Goal: Complete application form

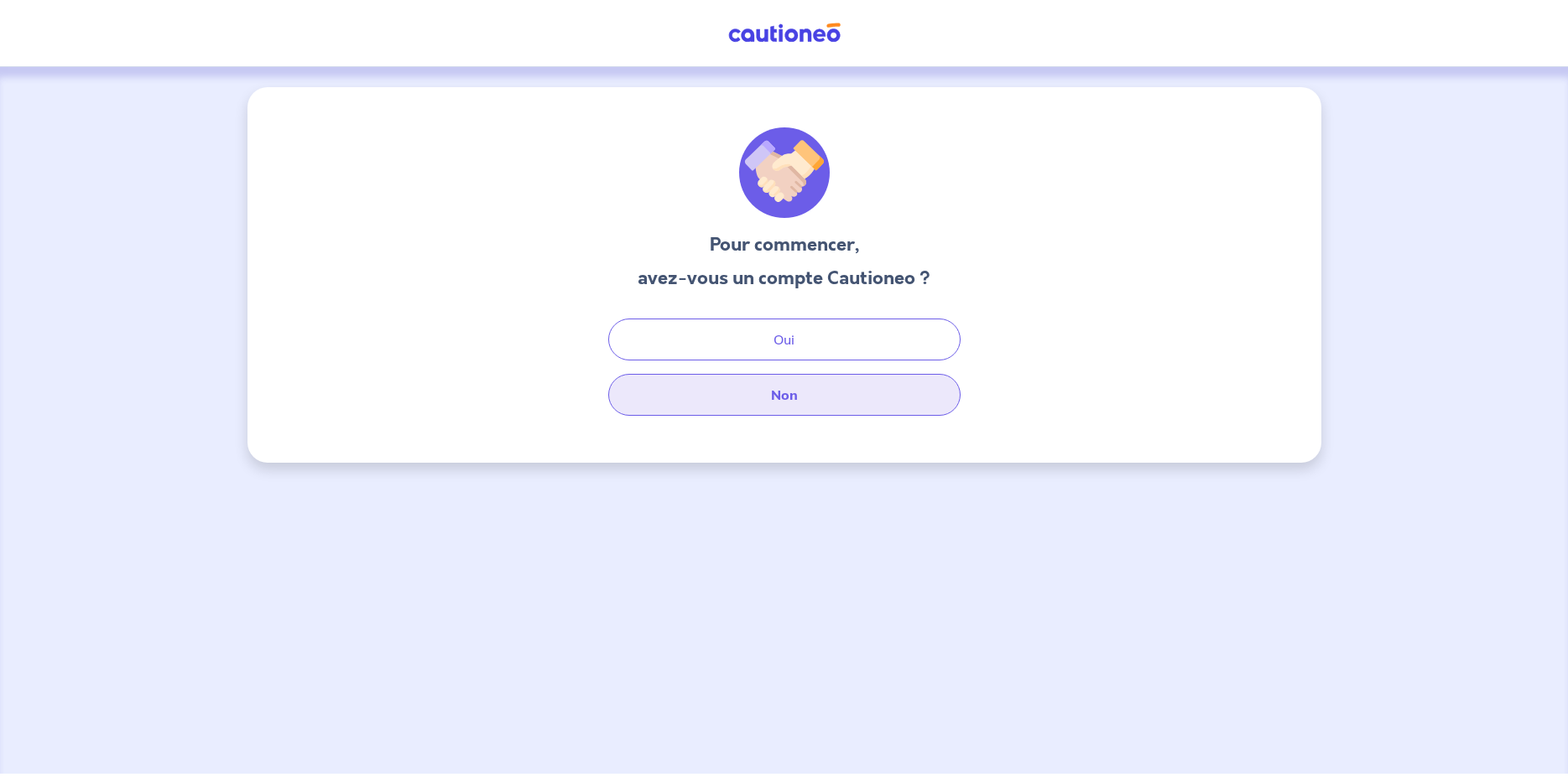
click at [811, 398] on button "Non" at bounding box center [784, 395] width 352 height 42
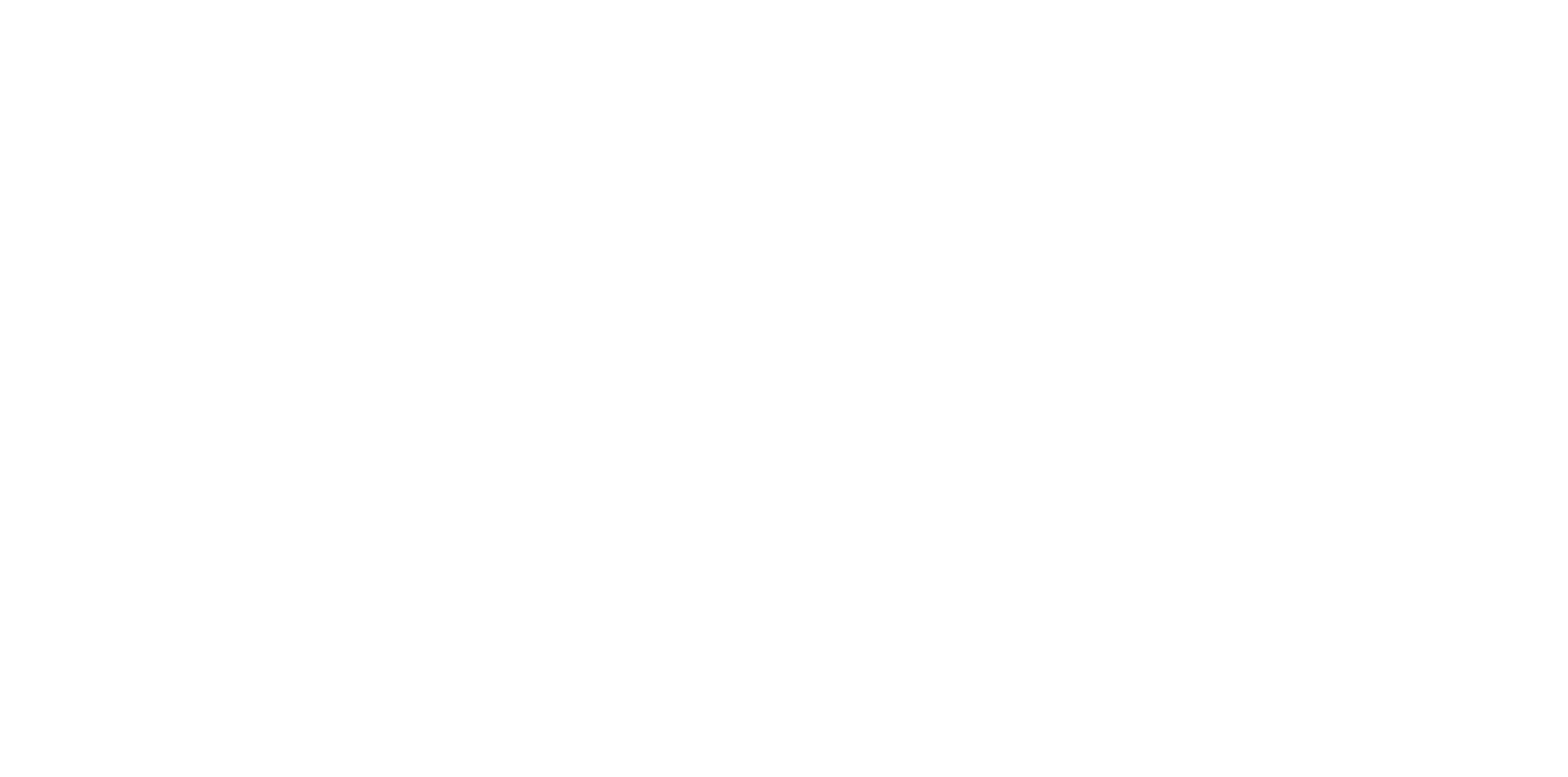
select select "FR"
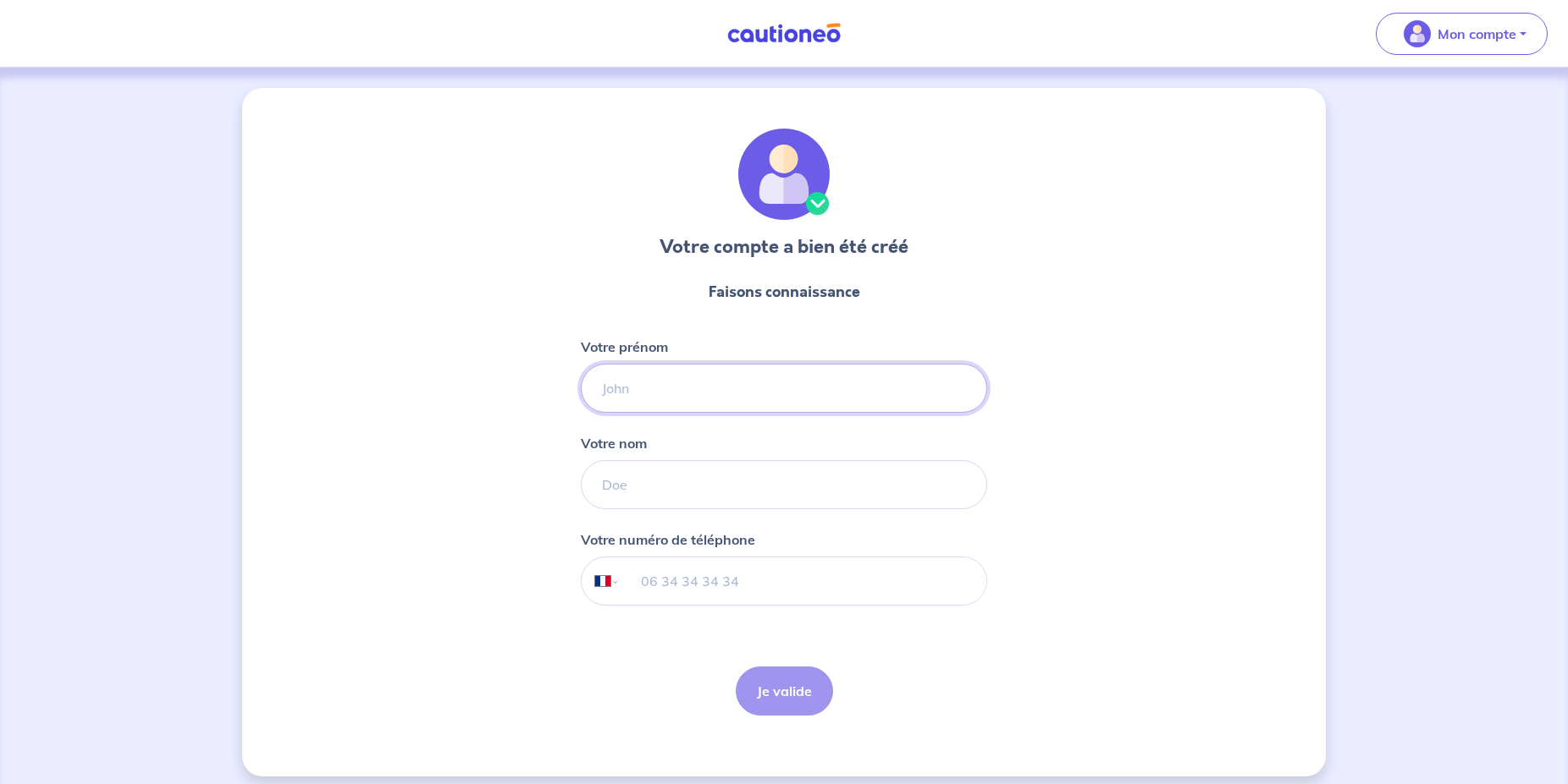
click at [773, 374] on input "Votre prénom" at bounding box center [784, 388] width 406 height 49
type input "d"
type input "[PERSON_NAME]"
click at [687, 490] on input "Votre nom" at bounding box center [784, 485] width 406 height 49
type input "PRUNET"
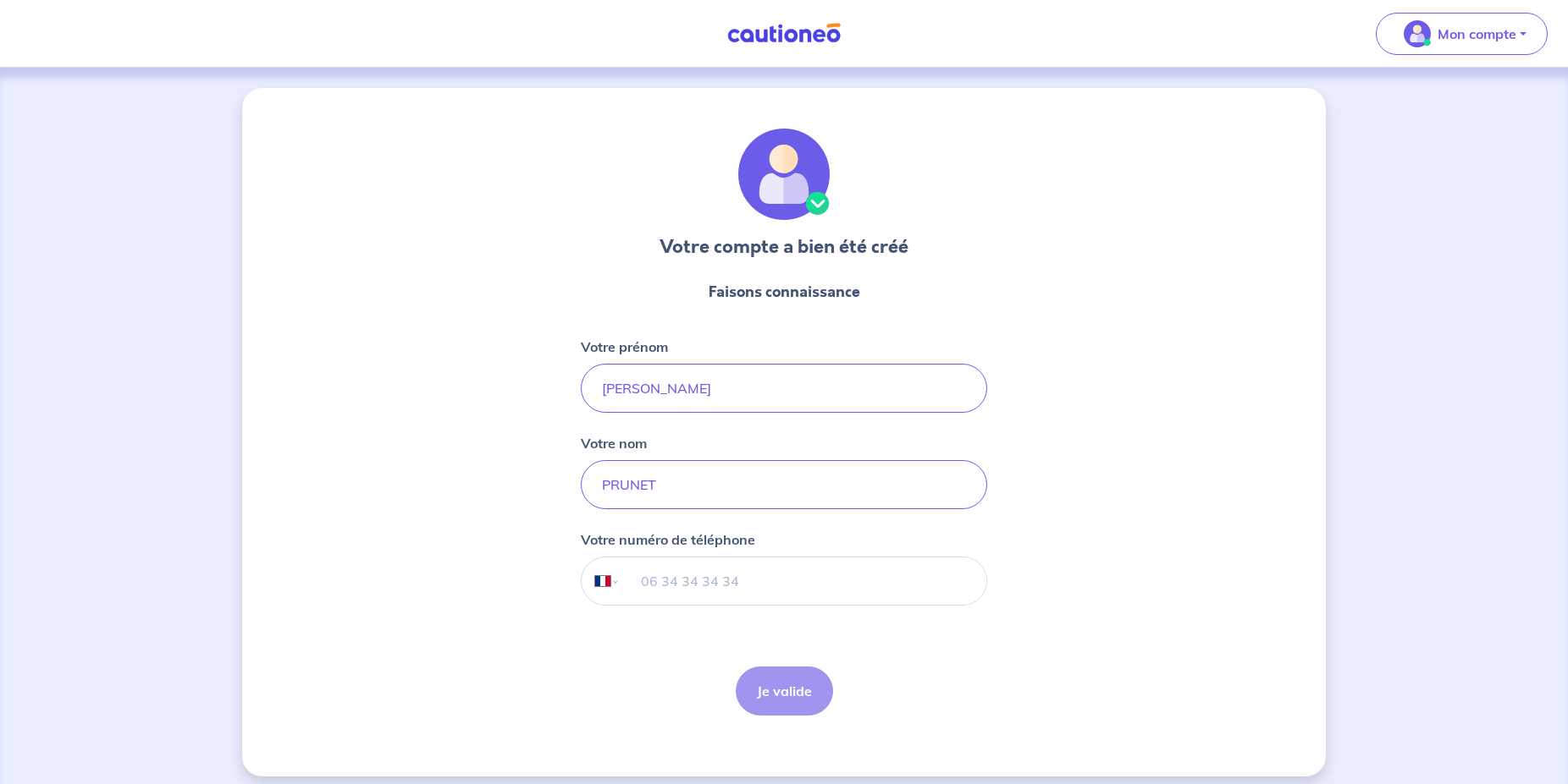
click at [658, 589] on input "tel" at bounding box center [803, 581] width 366 height 47
type input "06 65 92 05 46"
click at [783, 700] on button "Je valide" at bounding box center [784, 691] width 97 height 49
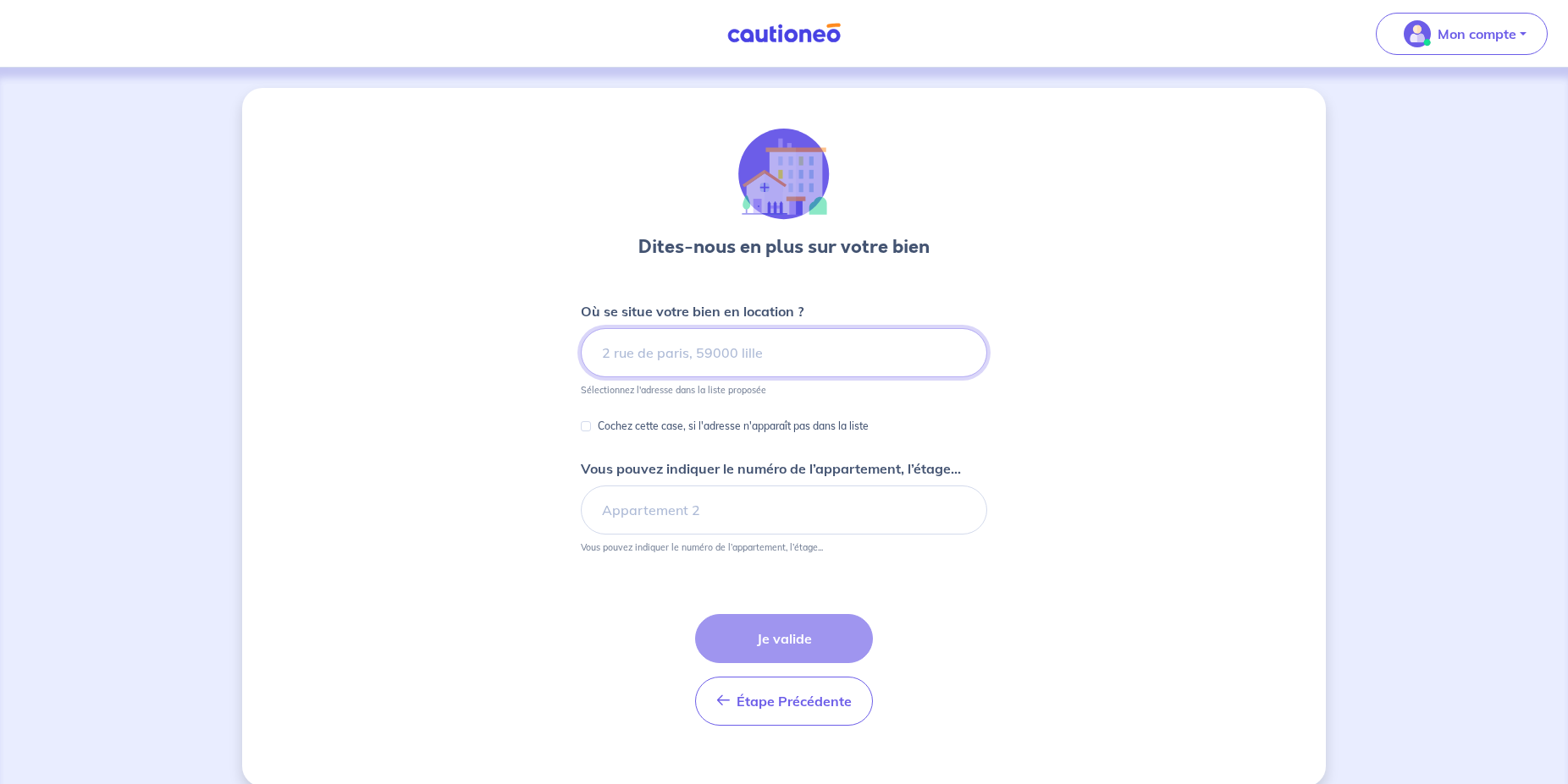
click at [690, 360] on input at bounding box center [784, 352] width 406 height 49
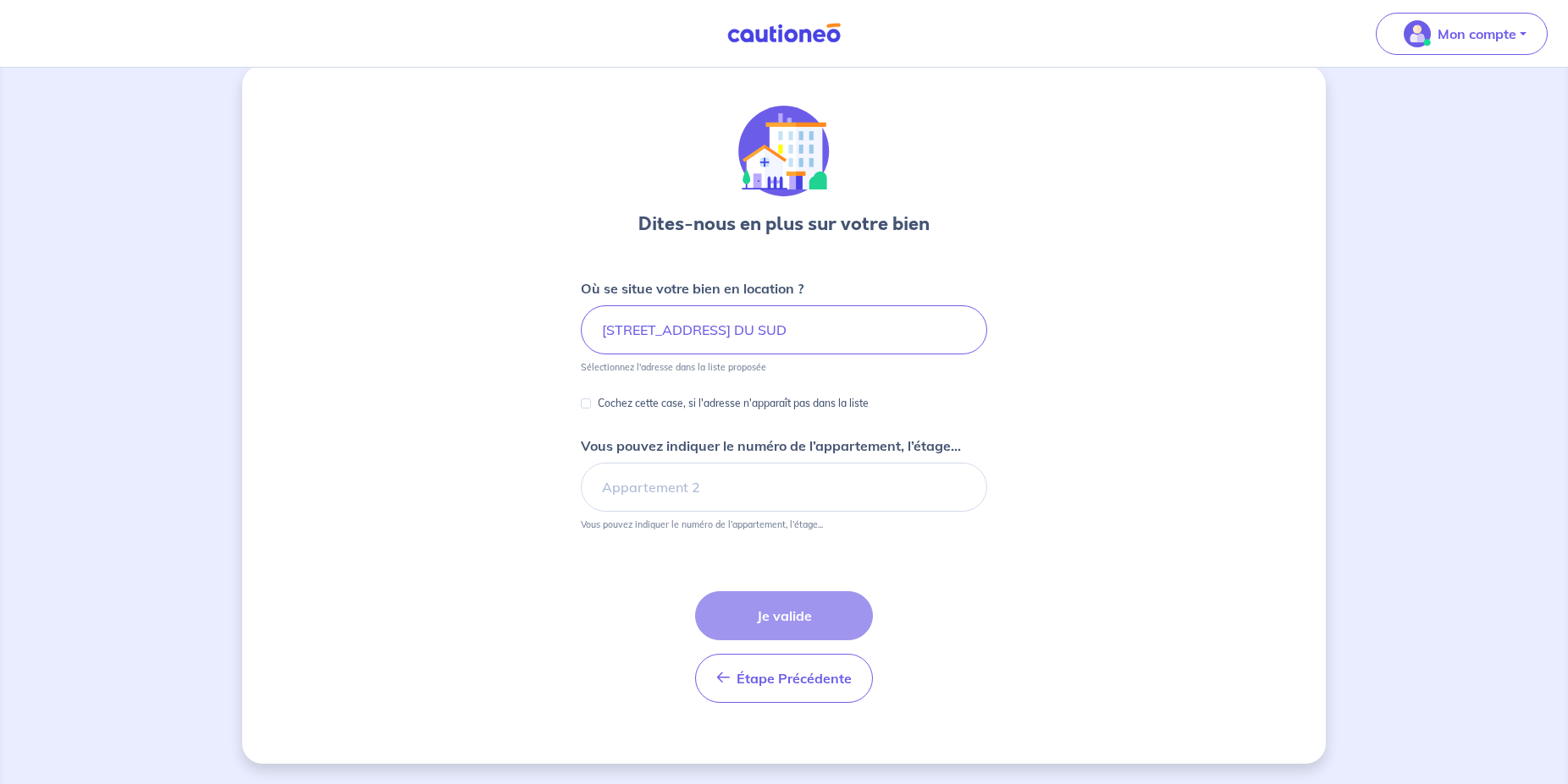
click at [808, 618] on div "Étape Précédente Précédent Je valide Je valide" at bounding box center [784, 647] width 178 height 111
click at [691, 497] on input "Vous pouvez indiquer le numéro de l’appartement, l’étage..." at bounding box center [784, 487] width 406 height 49
click at [631, 324] on input "[STREET_ADDRESS] DU SUD" at bounding box center [784, 329] width 406 height 49
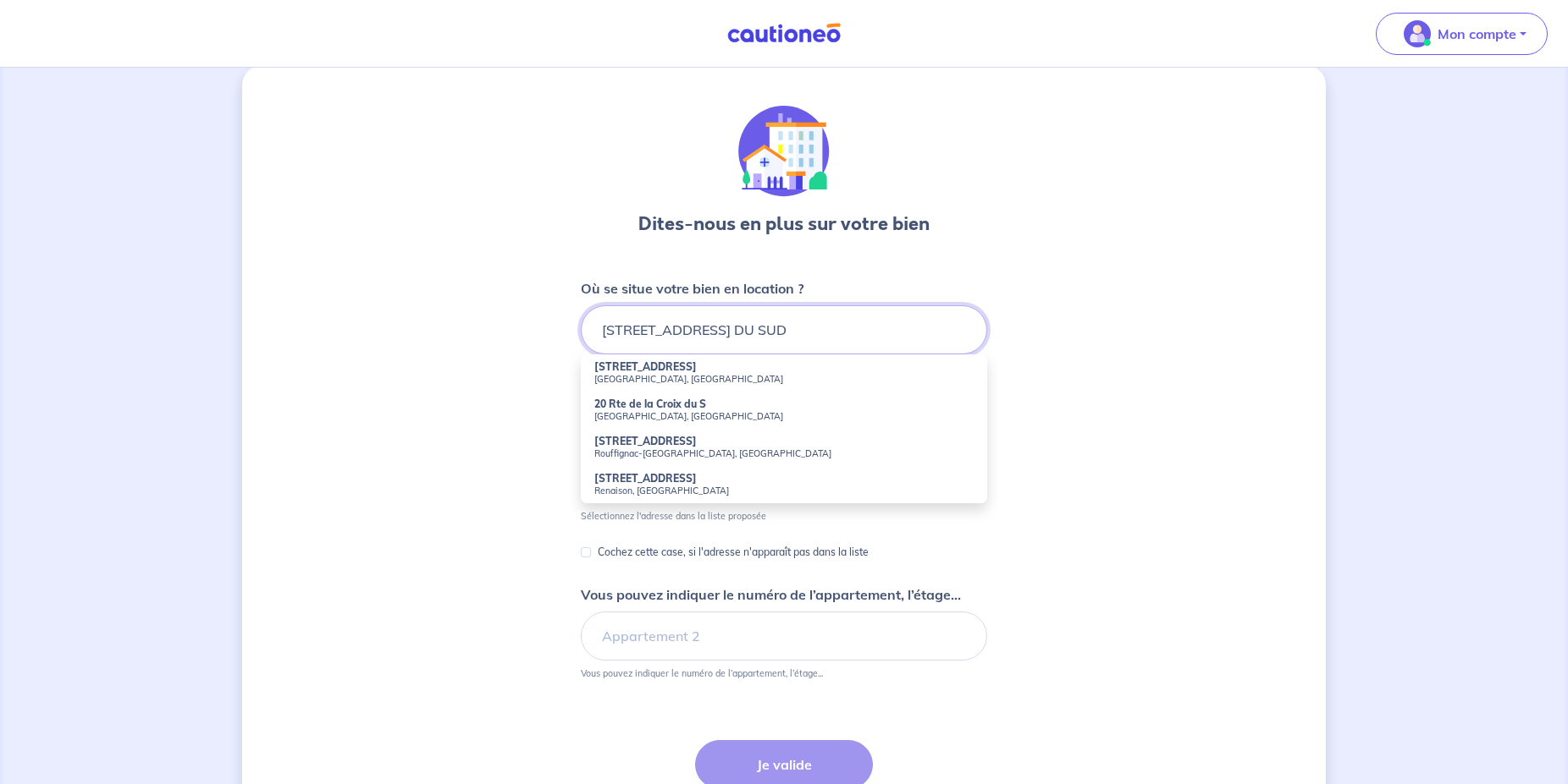
click at [621, 333] on input "[STREET_ADDRESS] DU SUD" at bounding box center [784, 329] width 406 height 49
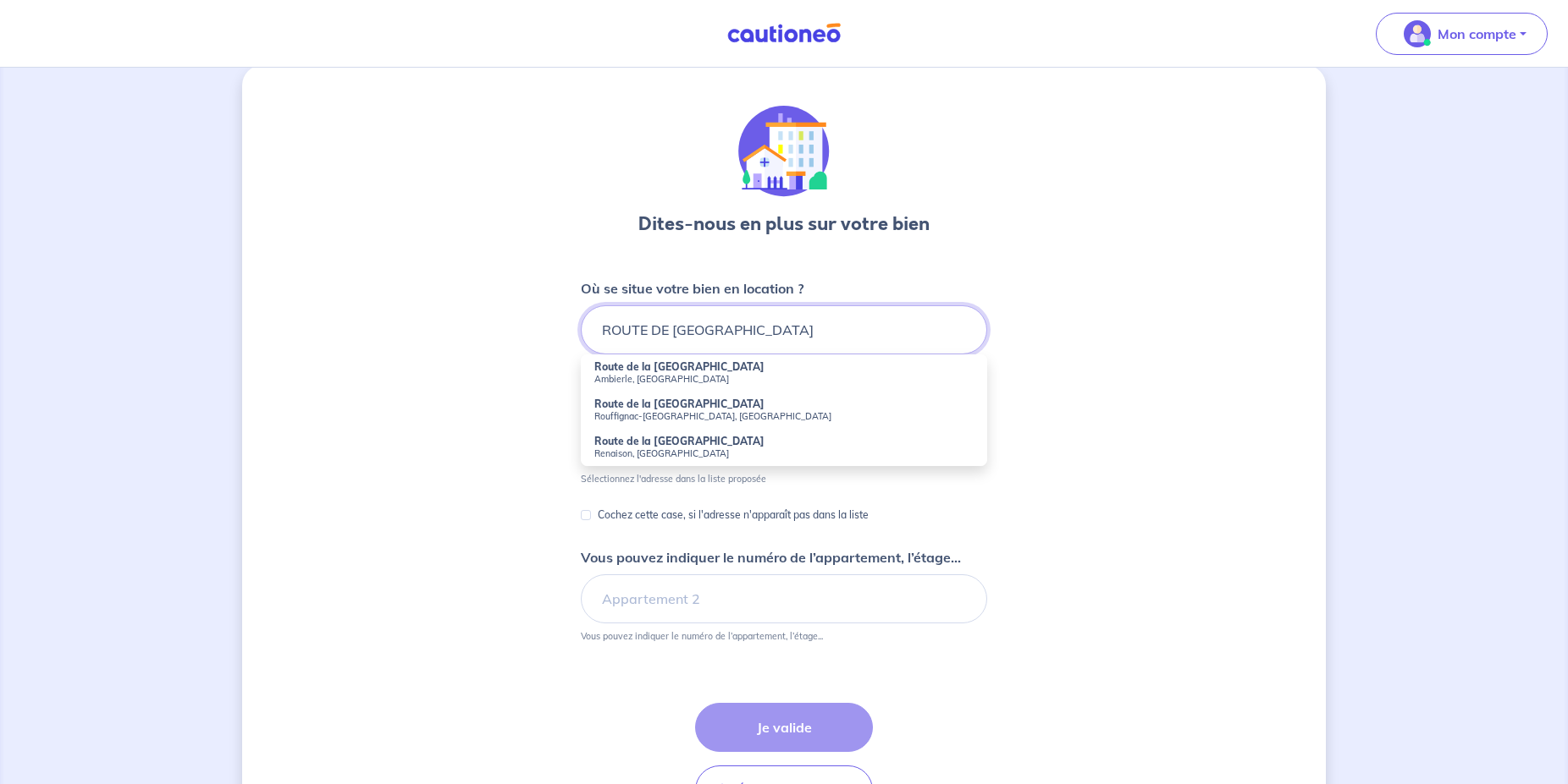
type input "ROUTE DE [GEOGRAPHIC_DATA]"
click at [450, 418] on div "Dites-nous en plus sur votre bien Où se situe votre bien en location ? ROUTE DE…" at bounding box center [784, 470] width 1083 height 810
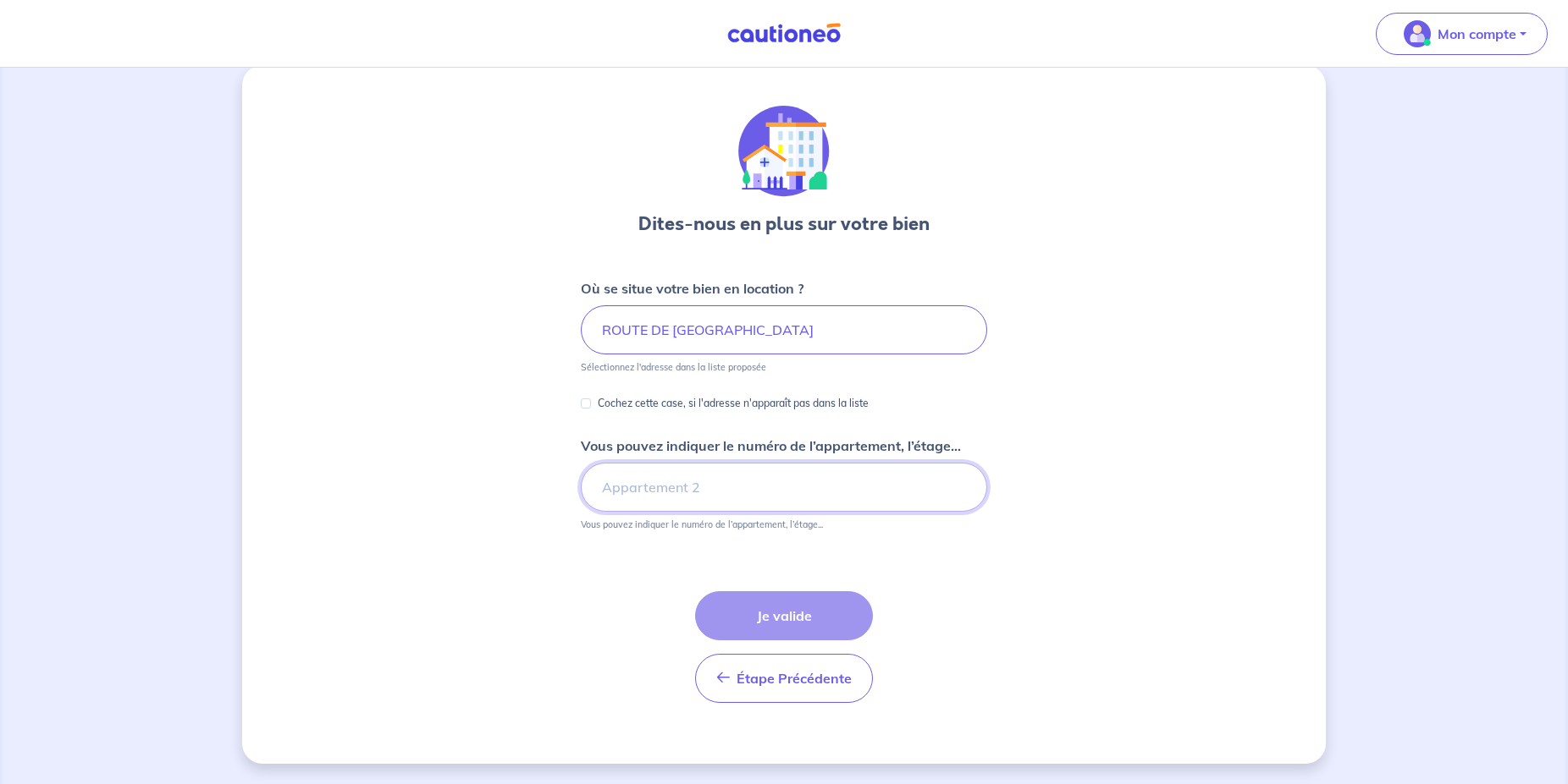
click at [634, 496] on input "Vous pouvez indiquer le numéro de l’appartement, l’étage..." at bounding box center [784, 487] width 406 height 49
click at [779, 614] on div "Étape Précédente Précédent Je valide Je valide" at bounding box center [784, 647] width 178 height 111
drag, startPoint x: 721, startPoint y: 476, endPoint x: 525, endPoint y: 475, distance: 196.0
click at [581, 475] on input "20" at bounding box center [784, 487] width 406 height 49
type input "1"
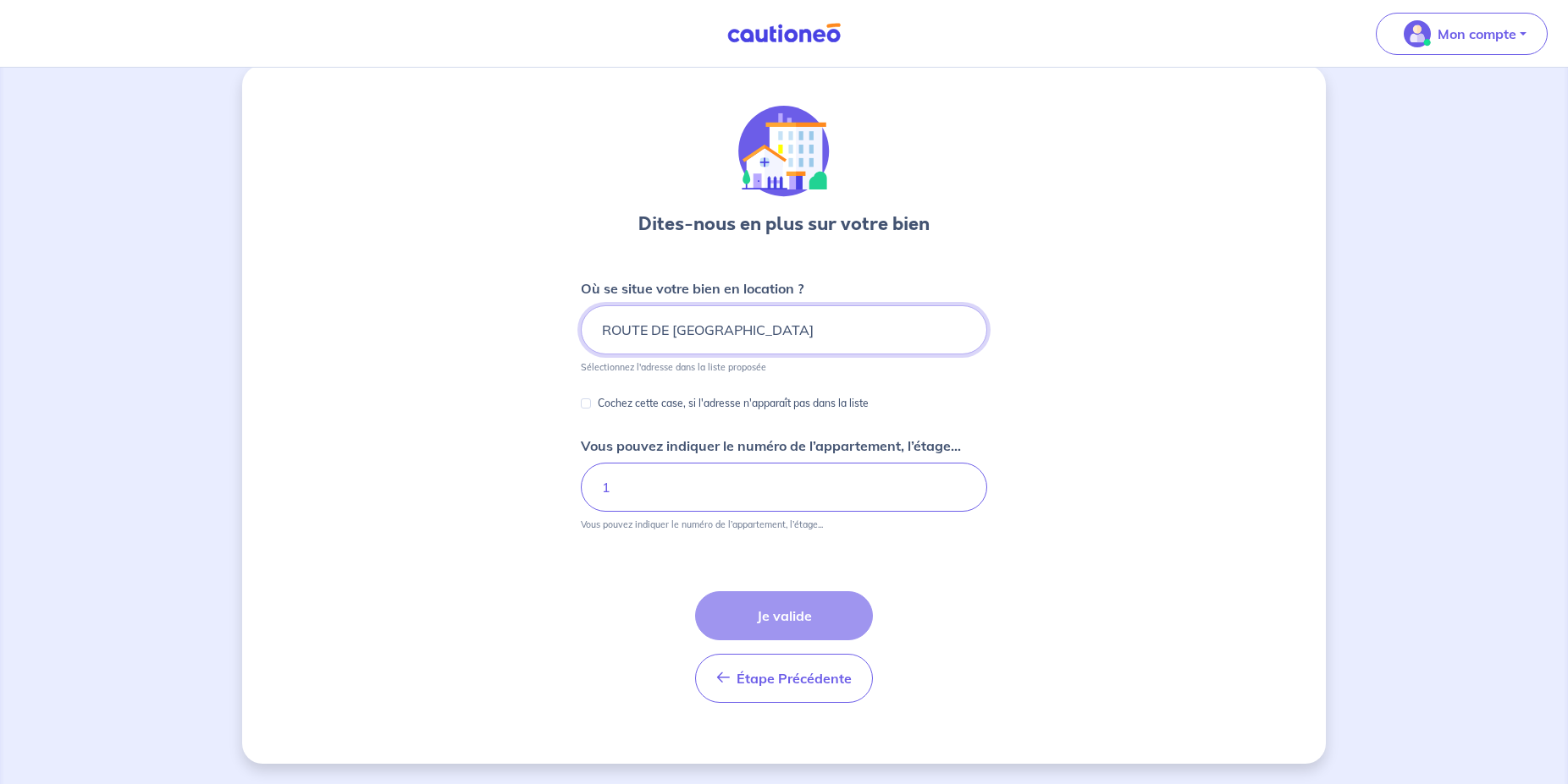
click at [596, 339] on input "ROUTE DE [GEOGRAPHIC_DATA]" at bounding box center [784, 329] width 406 height 49
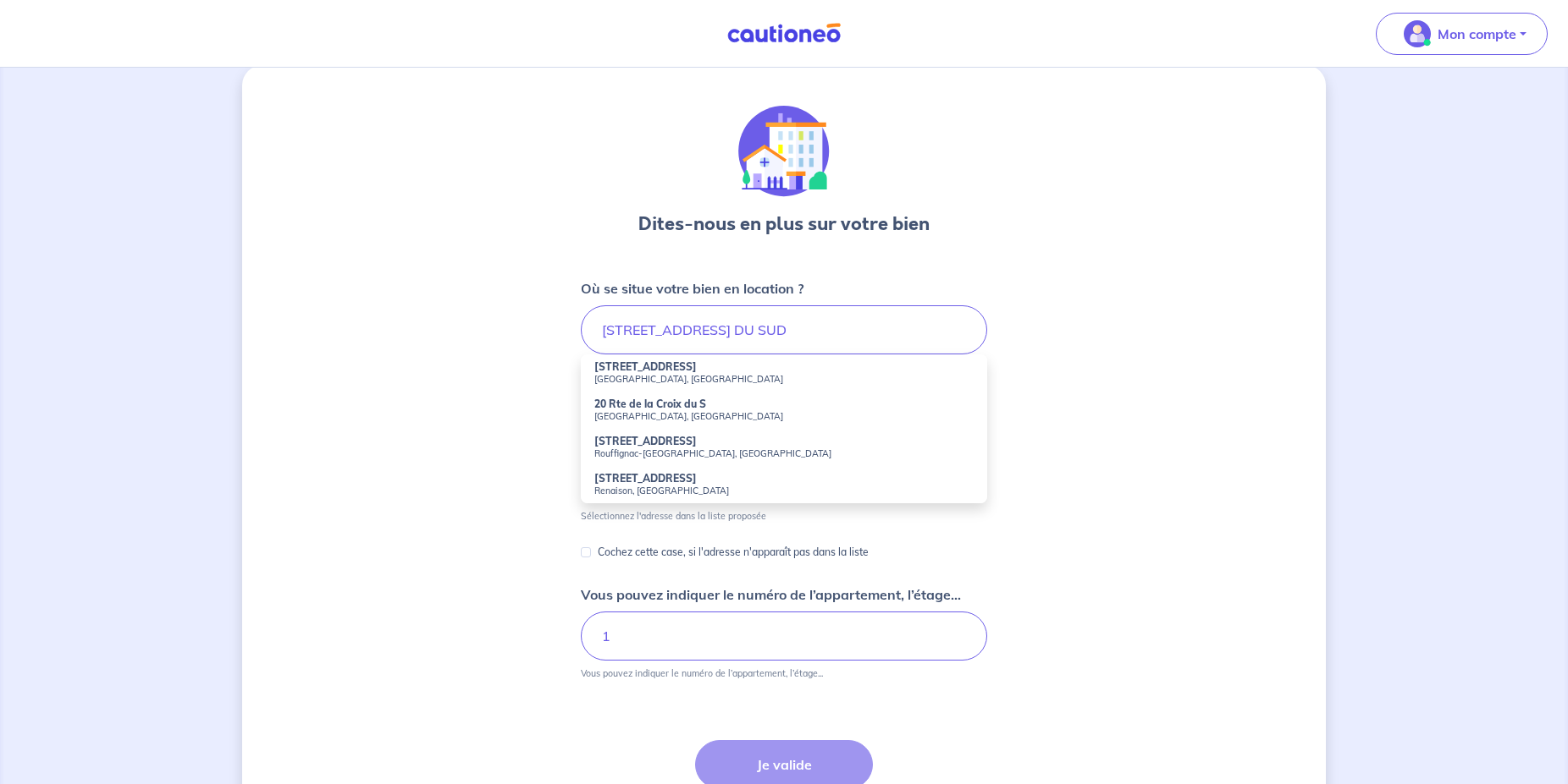
click at [623, 404] on strong "20 Rte de la Croix du S" at bounding box center [650, 403] width 111 height 12
type input "20 Rte de la [GEOGRAPHIC_DATA], [GEOGRAPHIC_DATA], [GEOGRAPHIC_DATA]"
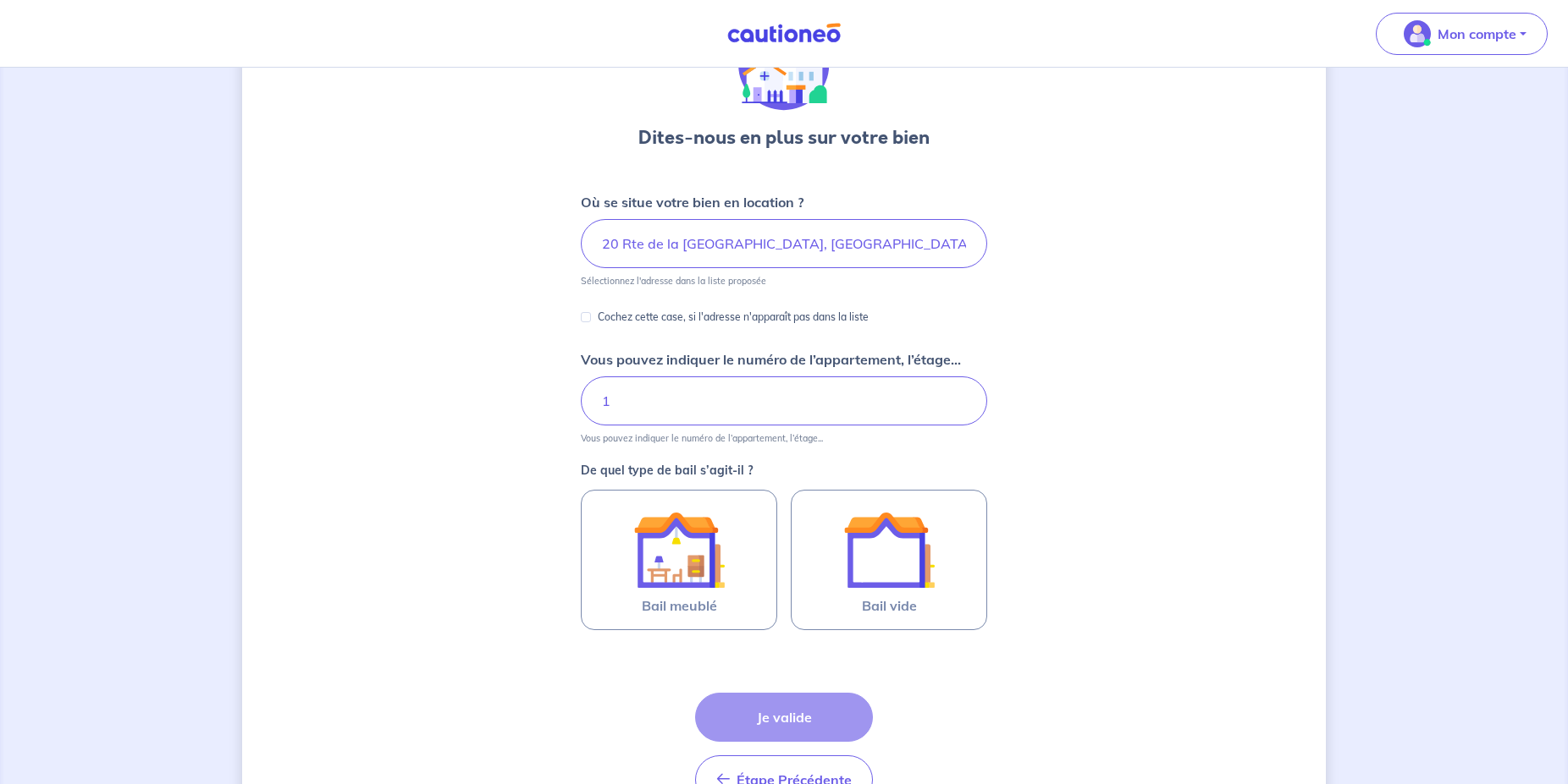
scroll to position [196, 0]
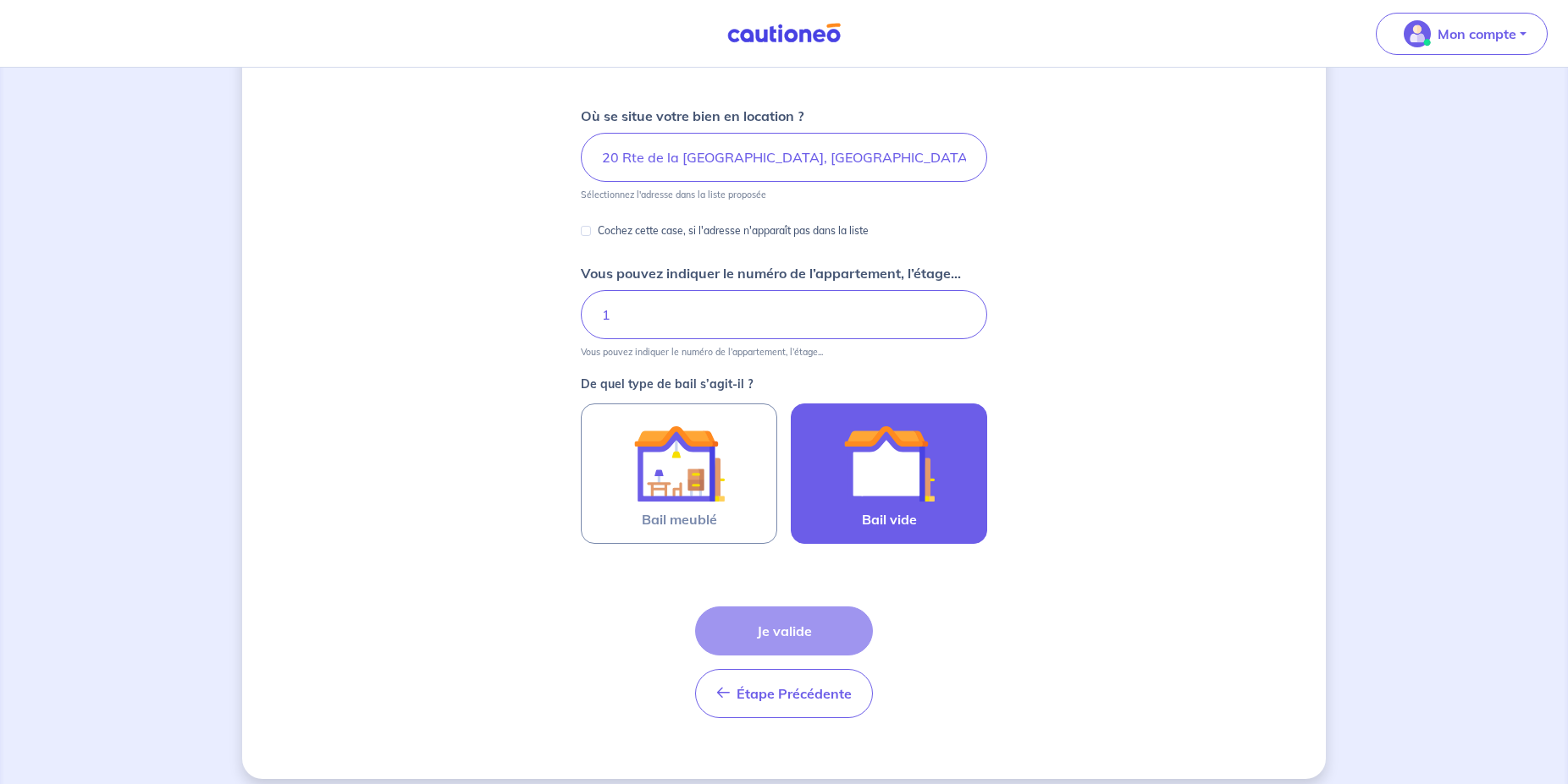
click at [839, 495] on div at bounding box center [888, 463] width 154 height 91
click at [0, 0] on input "Bail vide" at bounding box center [0, 0] width 0 height 0
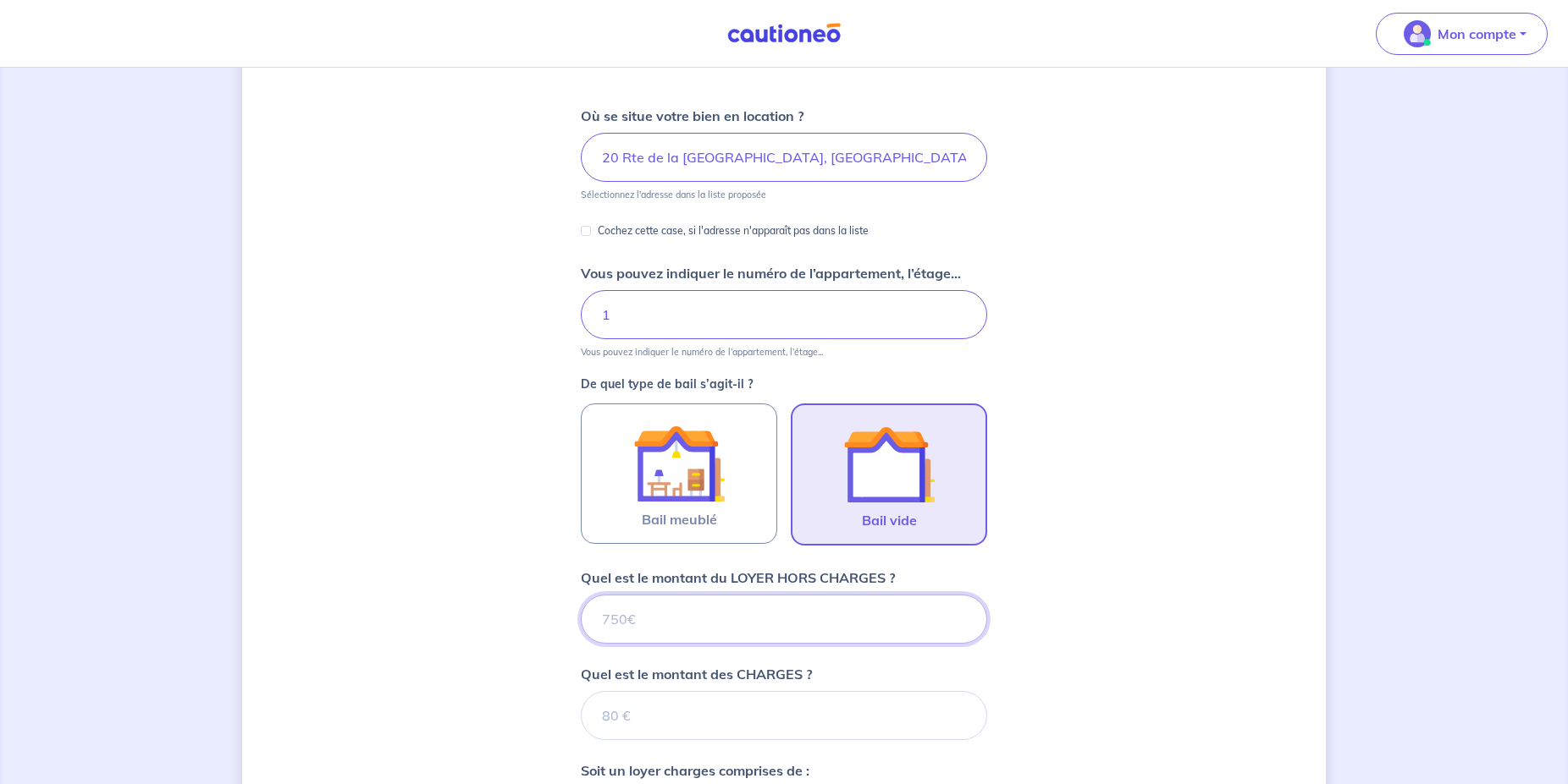
scroll to position [520, 0]
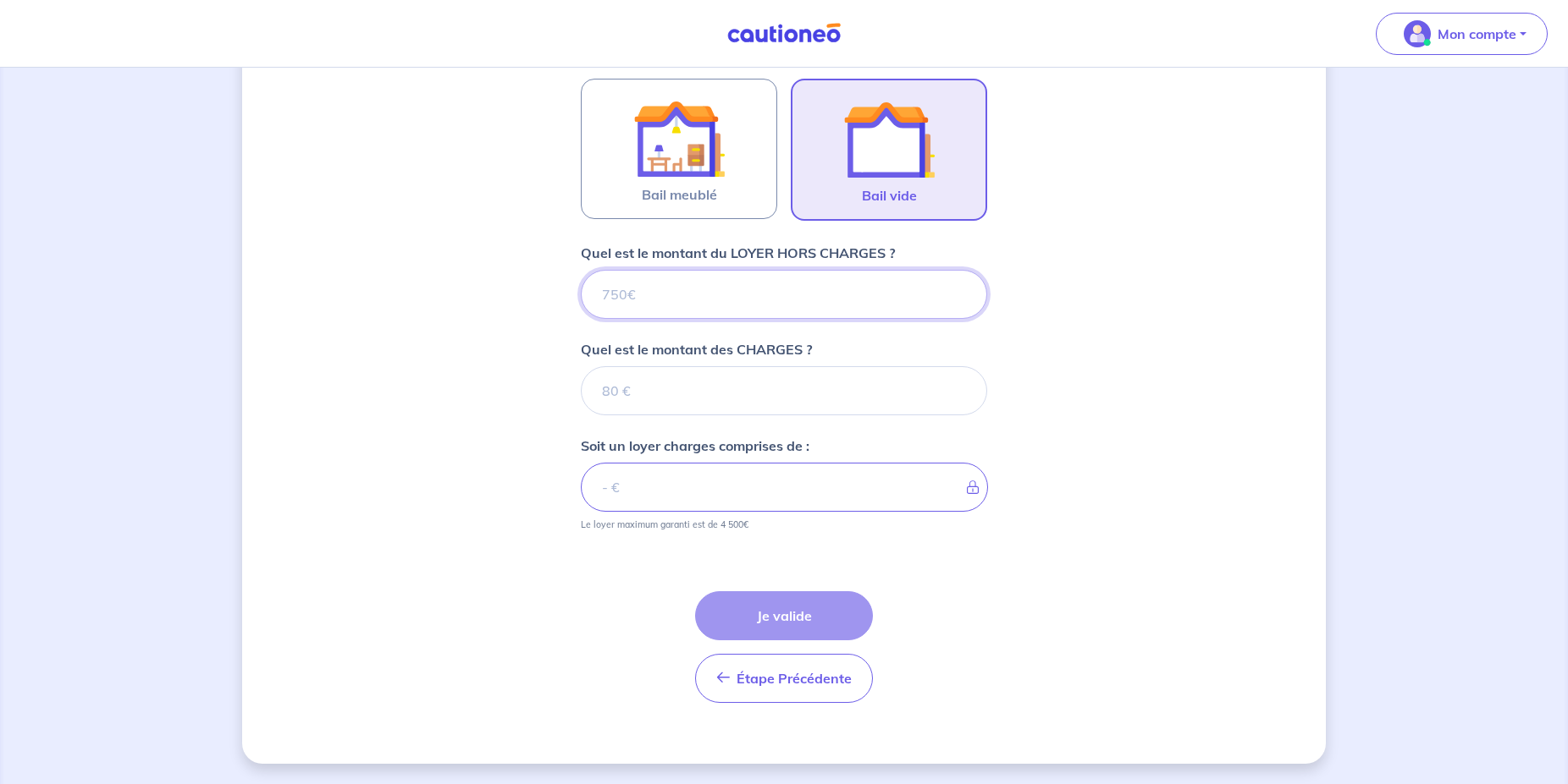
click at [713, 297] on input "Quel est le montant du LOYER HORS CHARGES ?" at bounding box center [784, 294] width 406 height 49
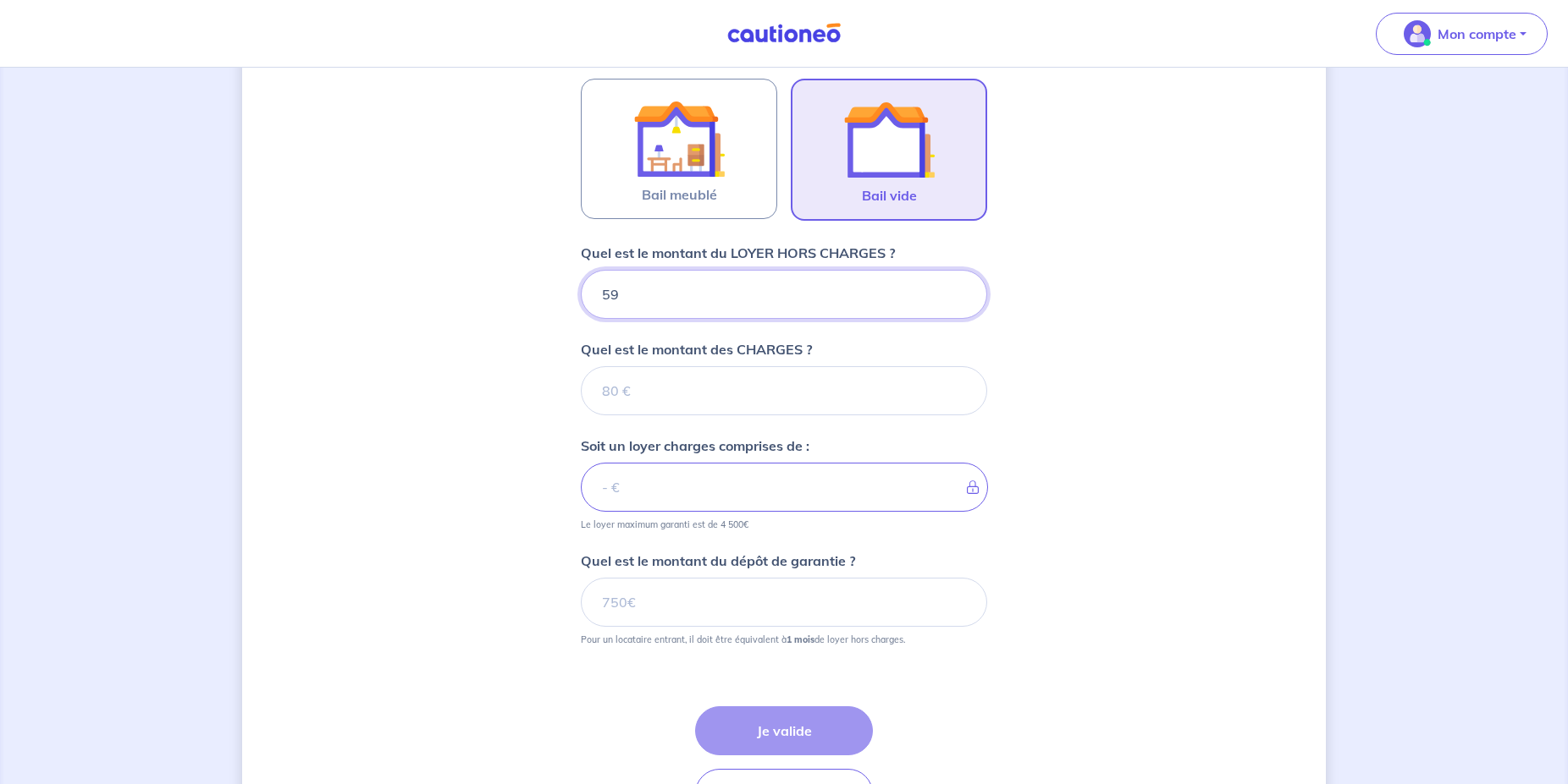
type input "590"
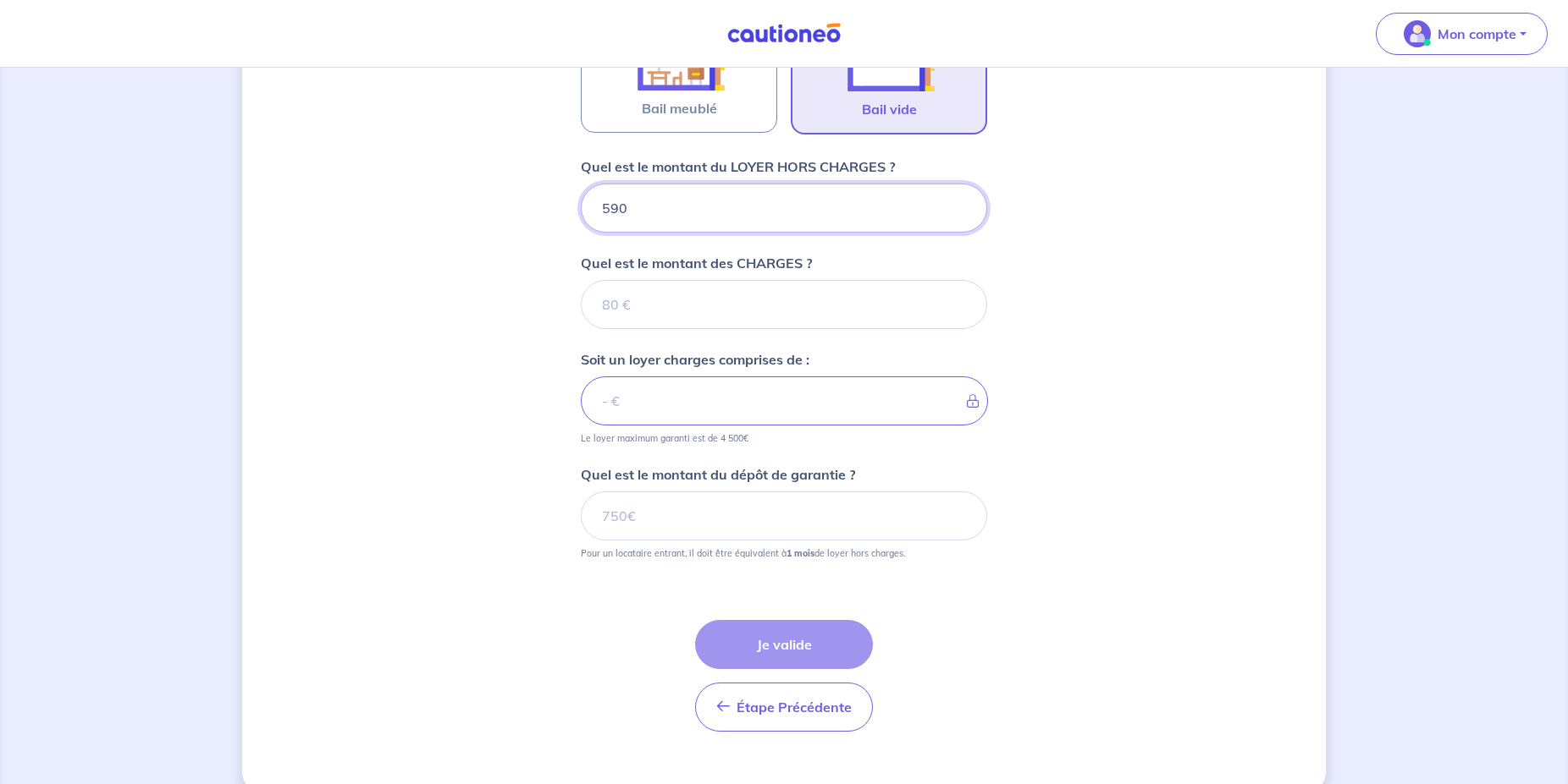
type input "590"
click at [642, 311] on input "Quel est le montant des CHARGES ?" at bounding box center [784, 304] width 406 height 49
type input "0"
type input "590"
type input "0"
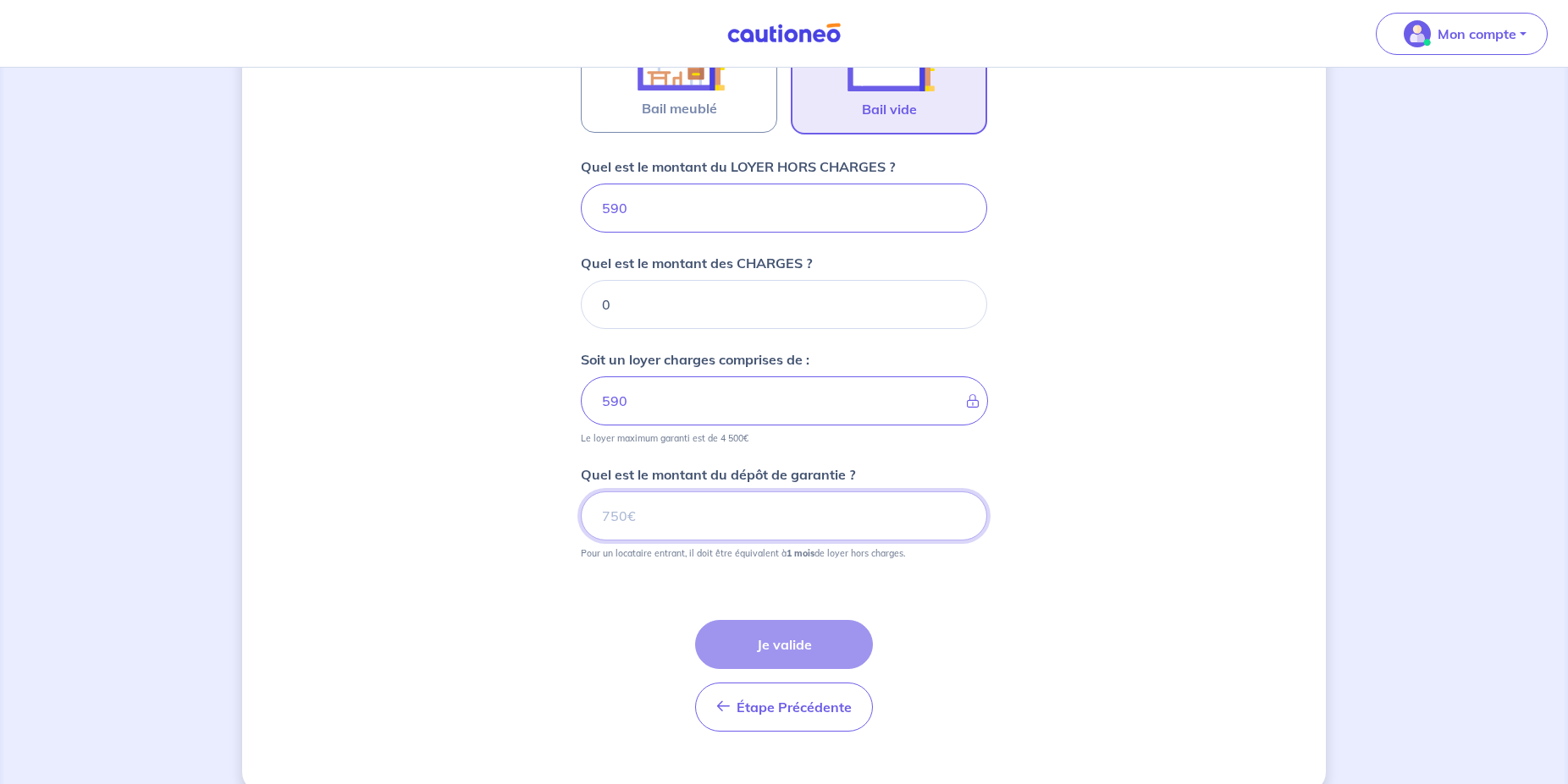
click at [772, 524] on input "Quel est le montant du dépôt de garantie ?" at bounding box center [784, 515] width 406 height 49
type input "590"
click at [786, 640] on button "Je valide" at bounding box center [784, 644] width 178 height 49
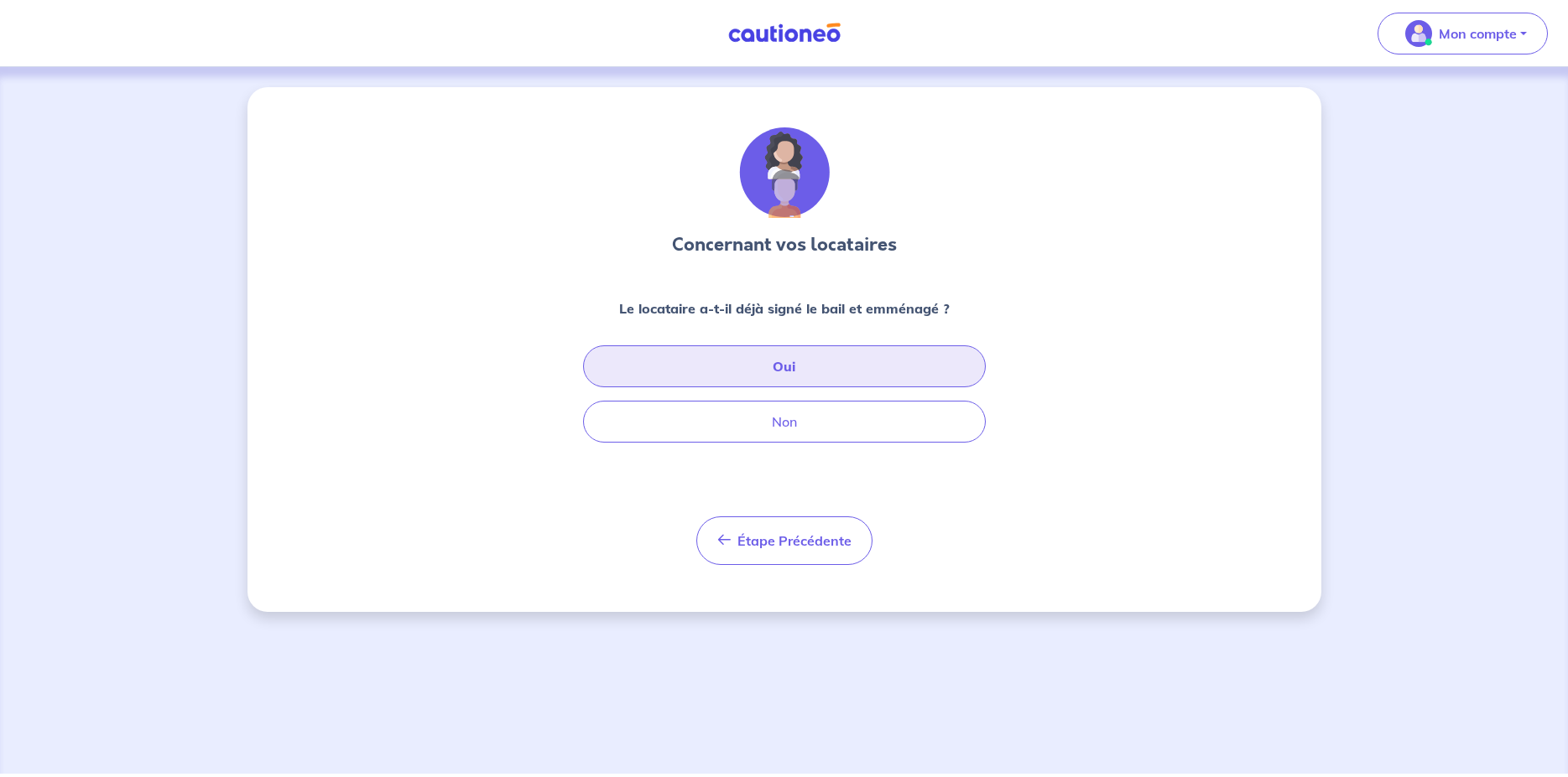
click at [835, 374] on button "Oui" at bounding box center [784, 366] width 402 height 42
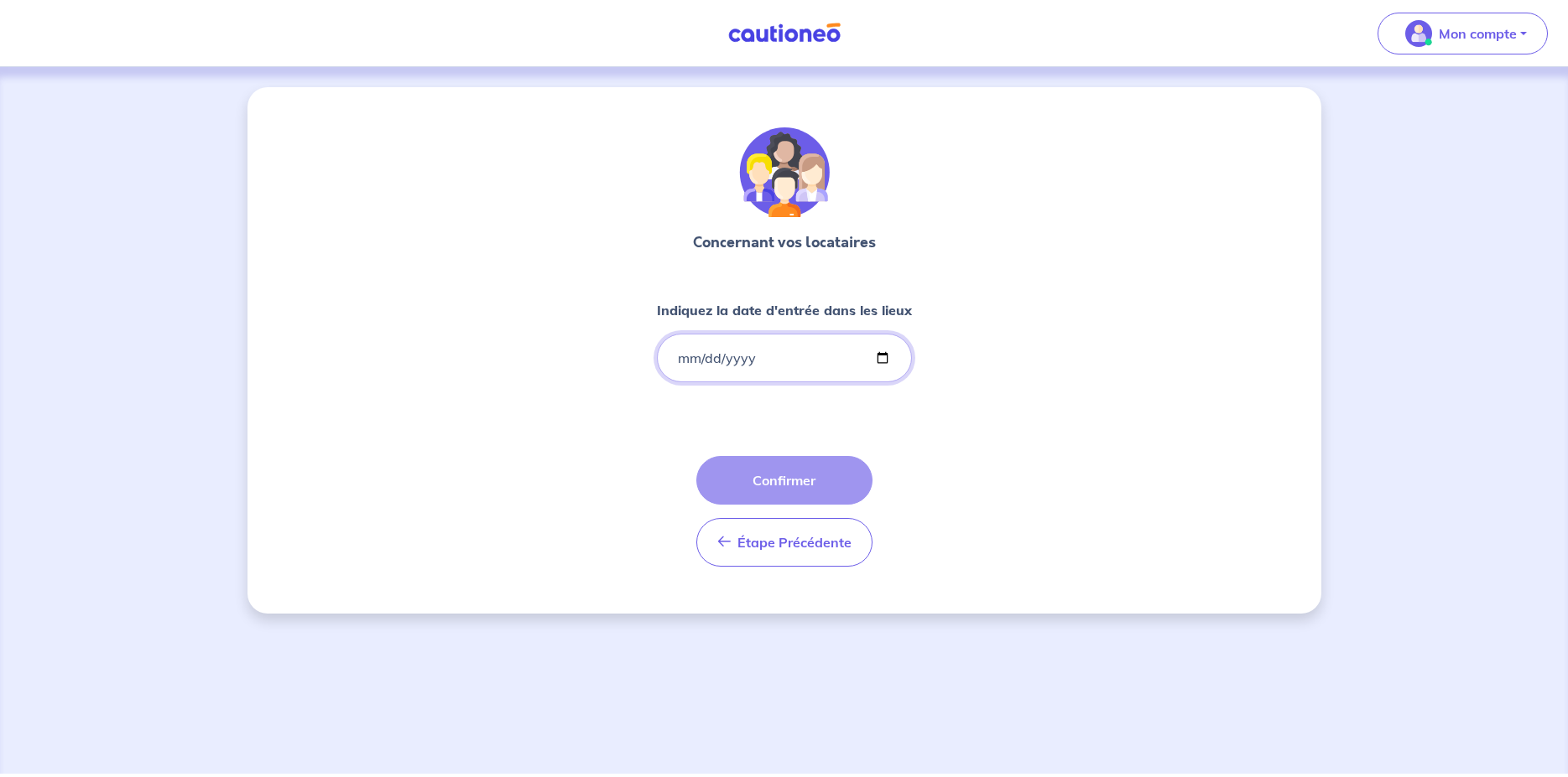
click at [811, 358] on input "Indiquez la date d'entrée dans les lieux" at bounding box center [784, 358] width 255 height 49
type input "[DATE]"
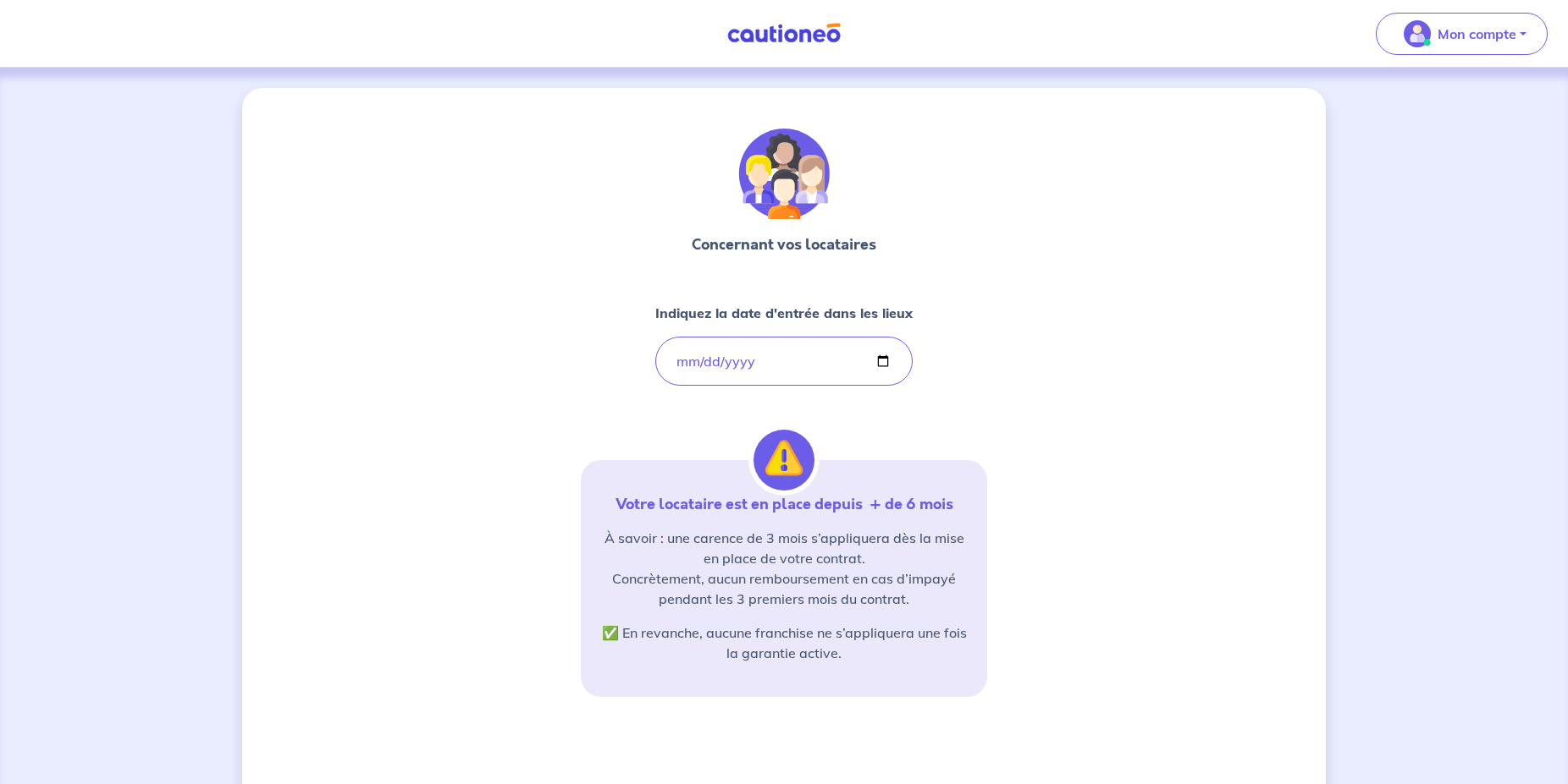
click at [990, 402] on div "Concernant vos locataires Indiquez la date d'entrée dans les lieux [DATE] Votre…" at bounding box center [784, 516] width 1083 height 856
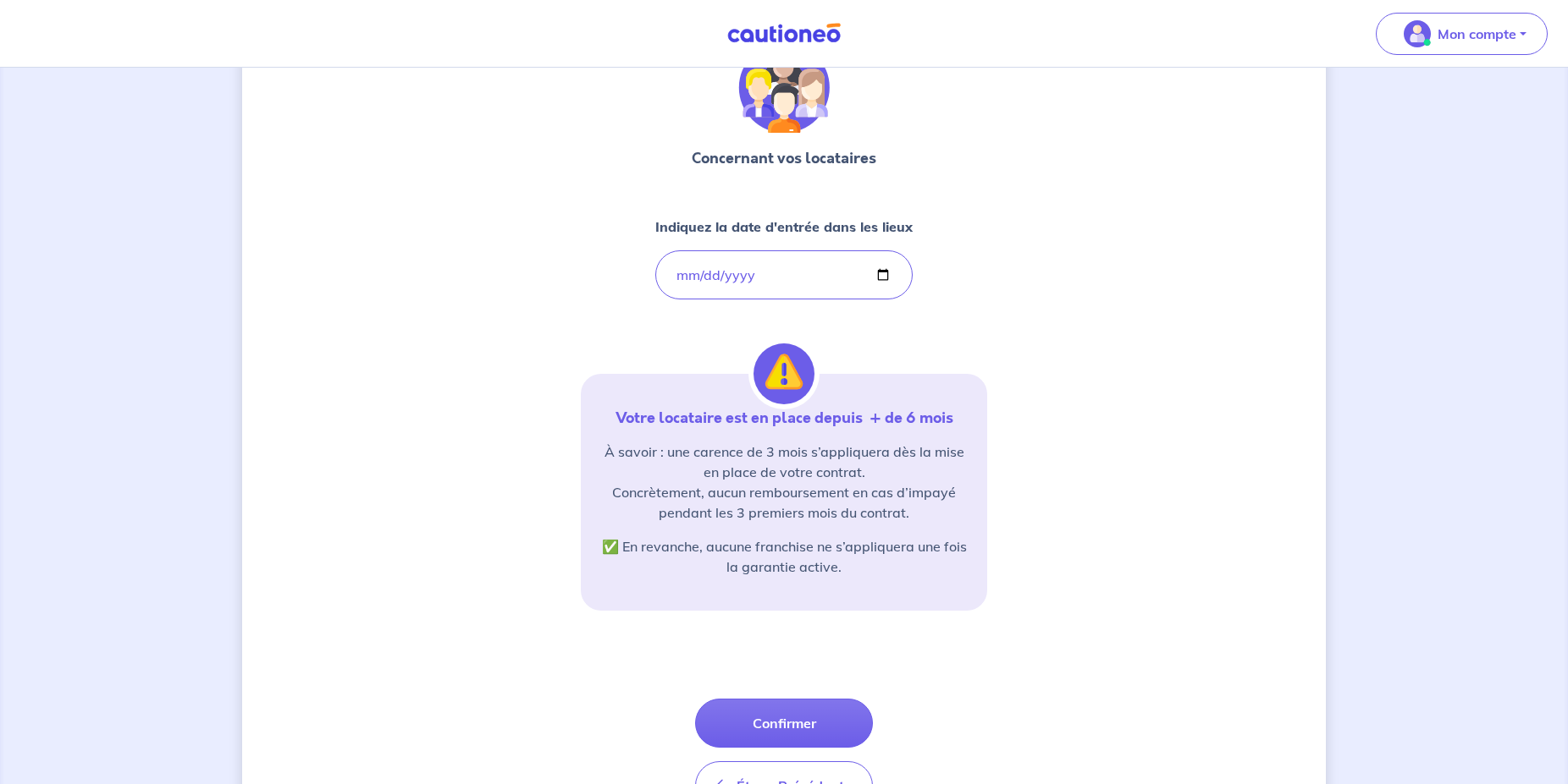
scroll to position [180, 0]
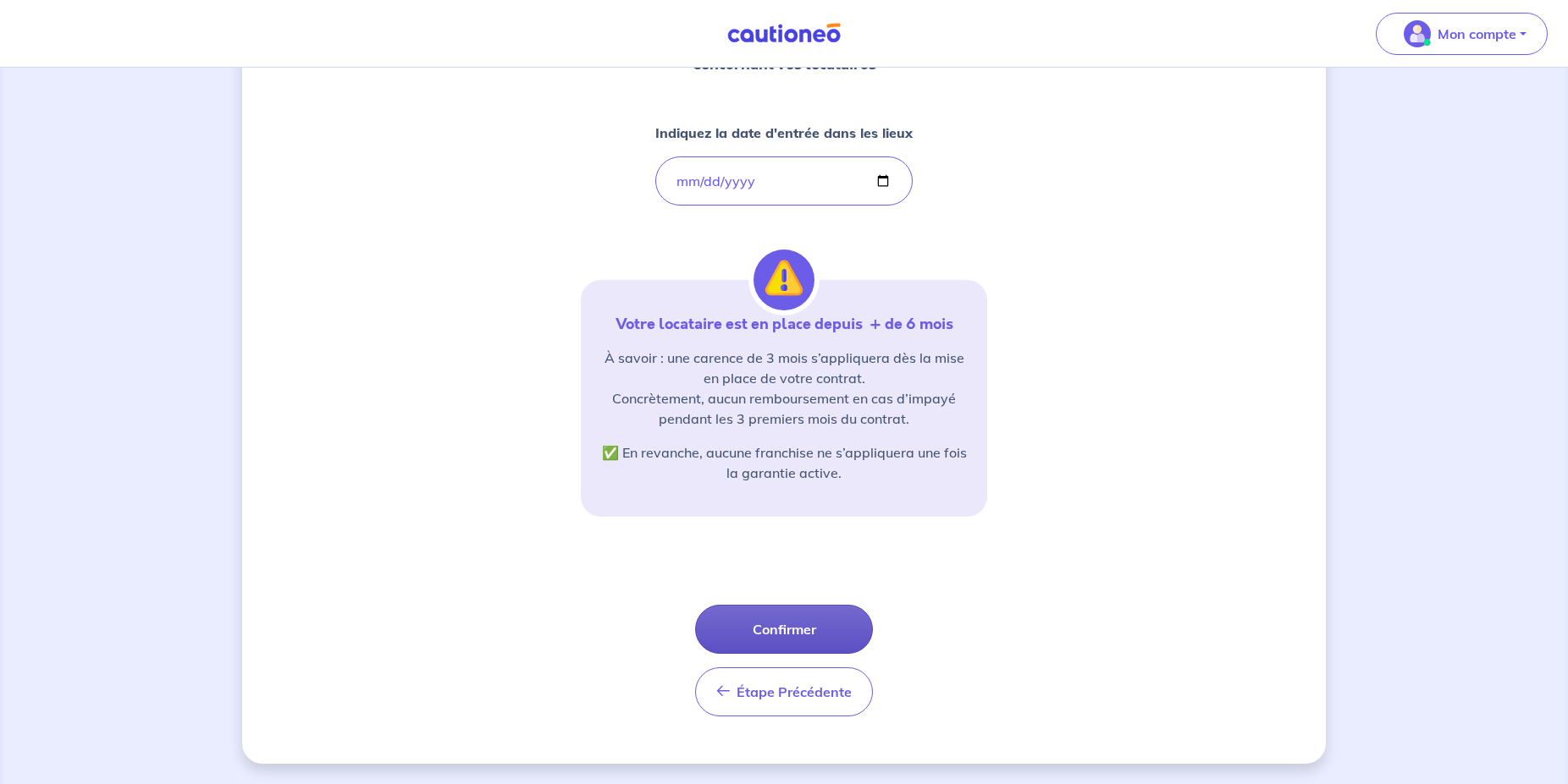
click at [811, 614] on button "Confirmer" at bounding box center [784, 629] width 178 height 49
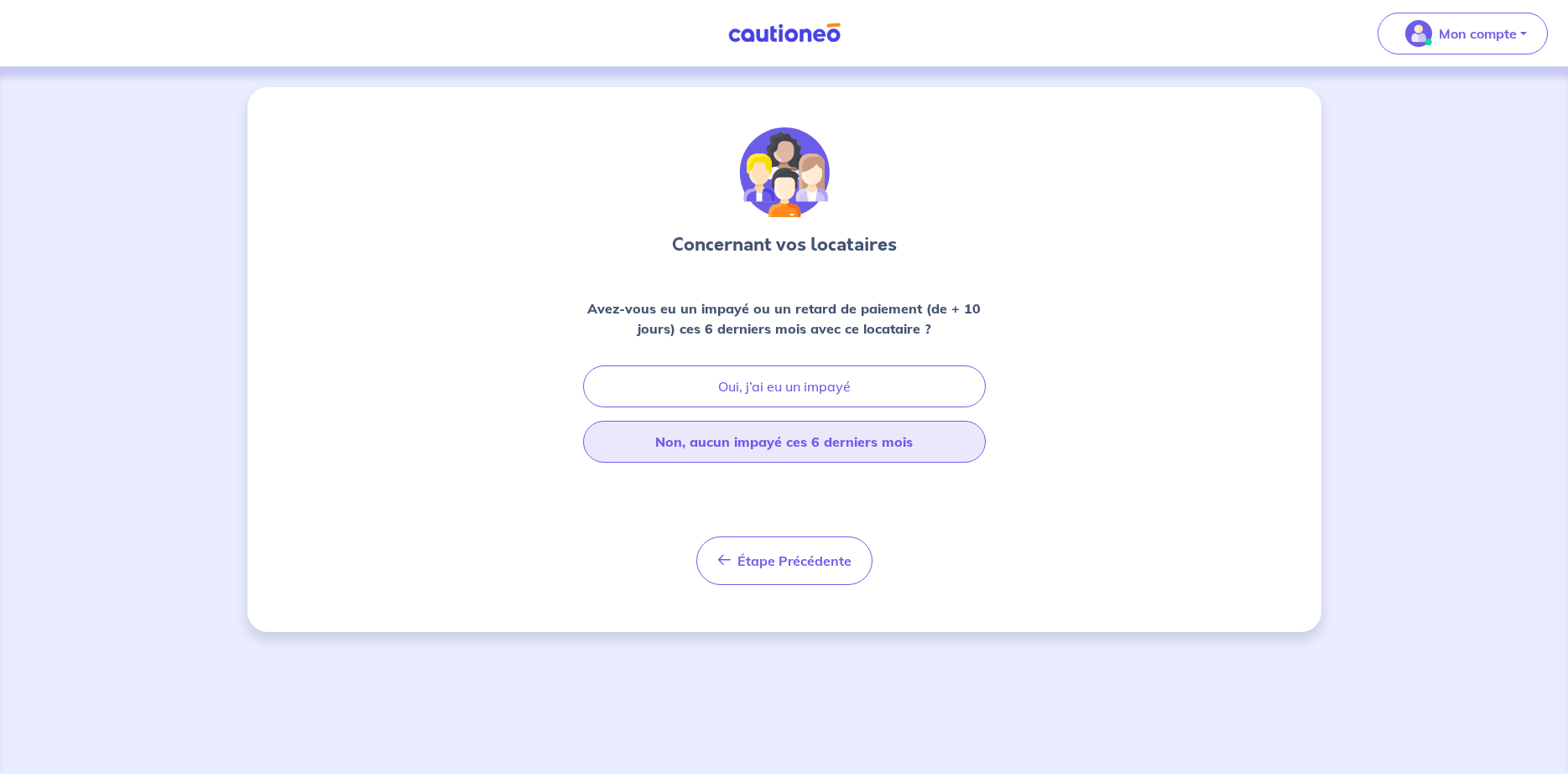
click at [824, 431] on button "Non, aucun impayé ces 6 derniers mois" at bounding box center [784, 442] width 402 height 42
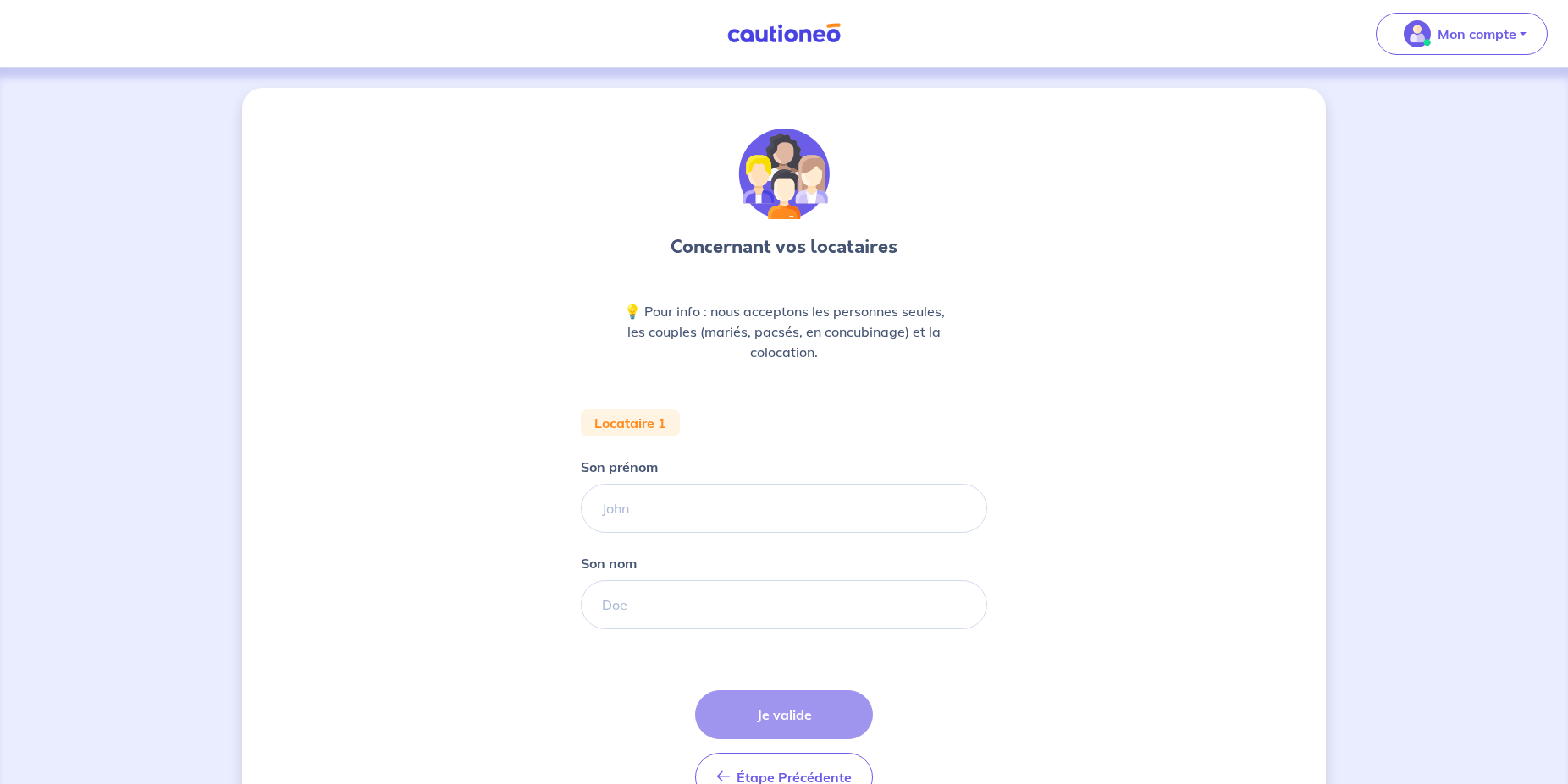
scroll to position [99, 0]
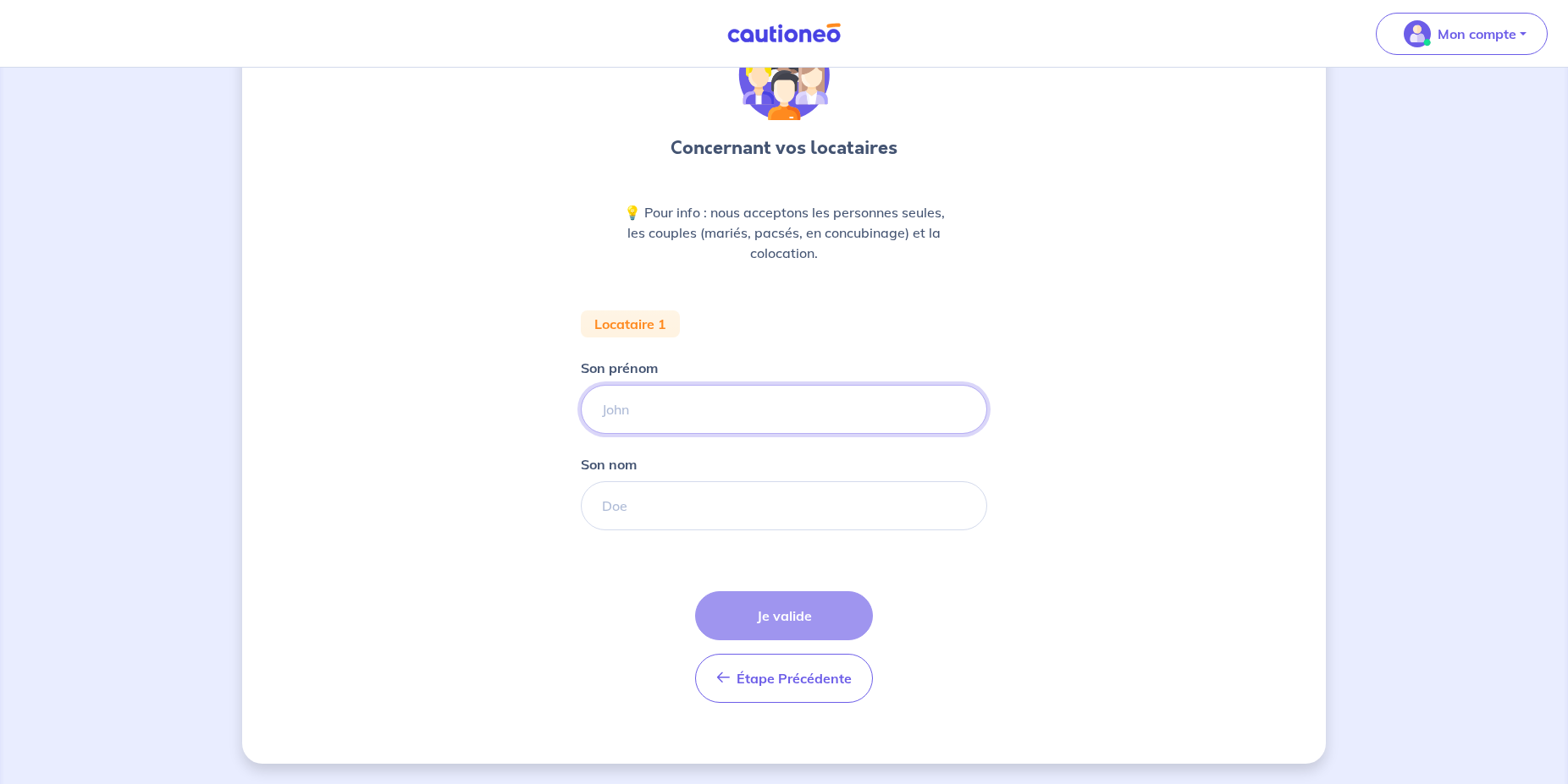
click at [740, 411] on input "Son prénom" at bounding box center [784, 409] width 406 height 49
type input "i"
drag, startPoint x: 733, startPoint y: 399, endPoint x: 424, endPoint y: 396, distance: 309.0
click at [581, 396] on input "INAKI" at bounding box center [784, 409] width 406 height 49
type input "INAKI"
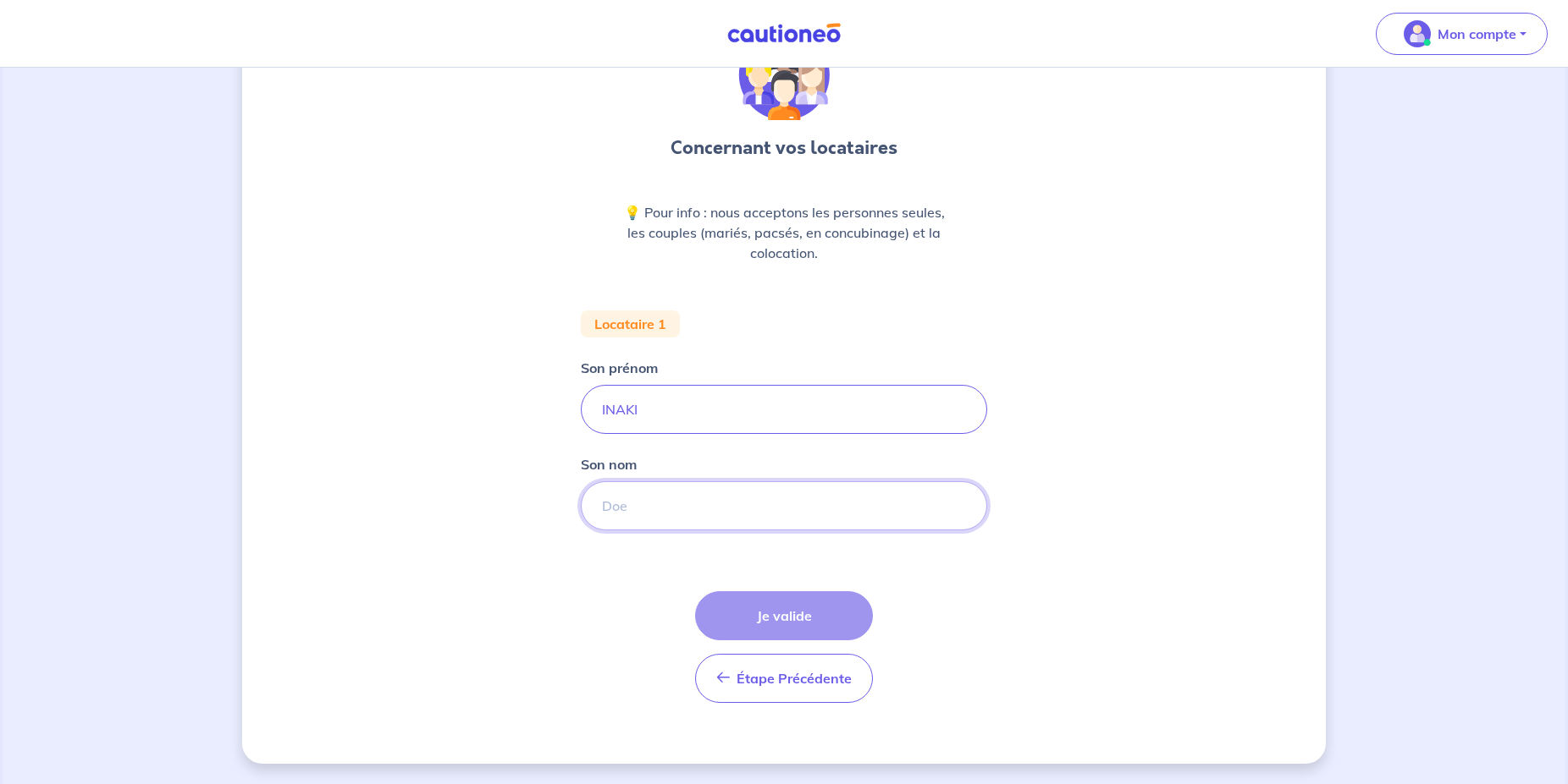
click at [614, 521] on input "Son nom" at bounding box center [784, 506] width 406 height 49
type input "v"
type input "VALLE"
click at [758, 625] on button "Je valide" at bounding box center [784, 615] width 178 height 49
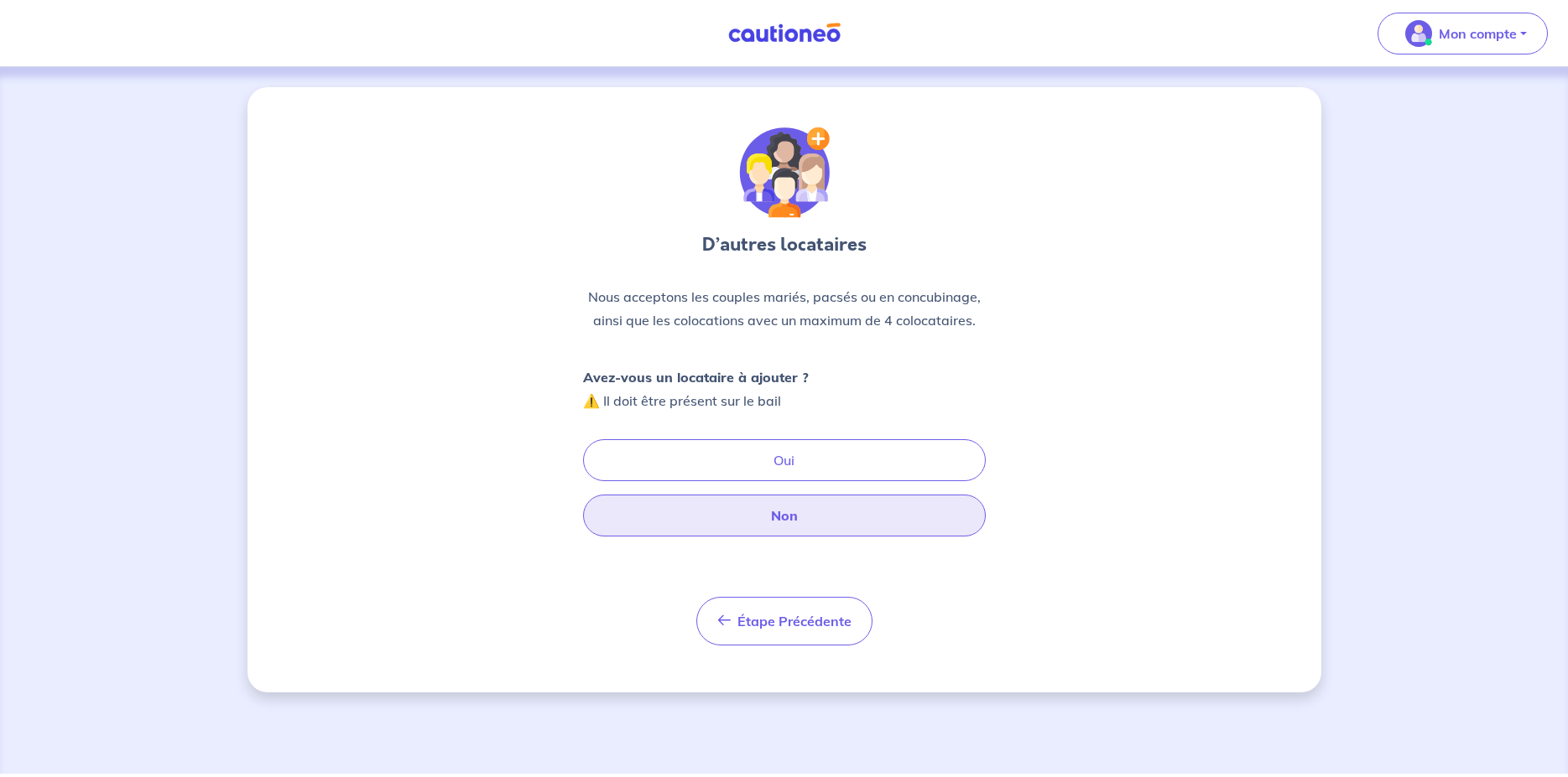
click at [774, 513] on button "Non" at bounding box center [784, 515] width 402 height 42
